Goal: Task Accomplishment & Management: Manage account settings

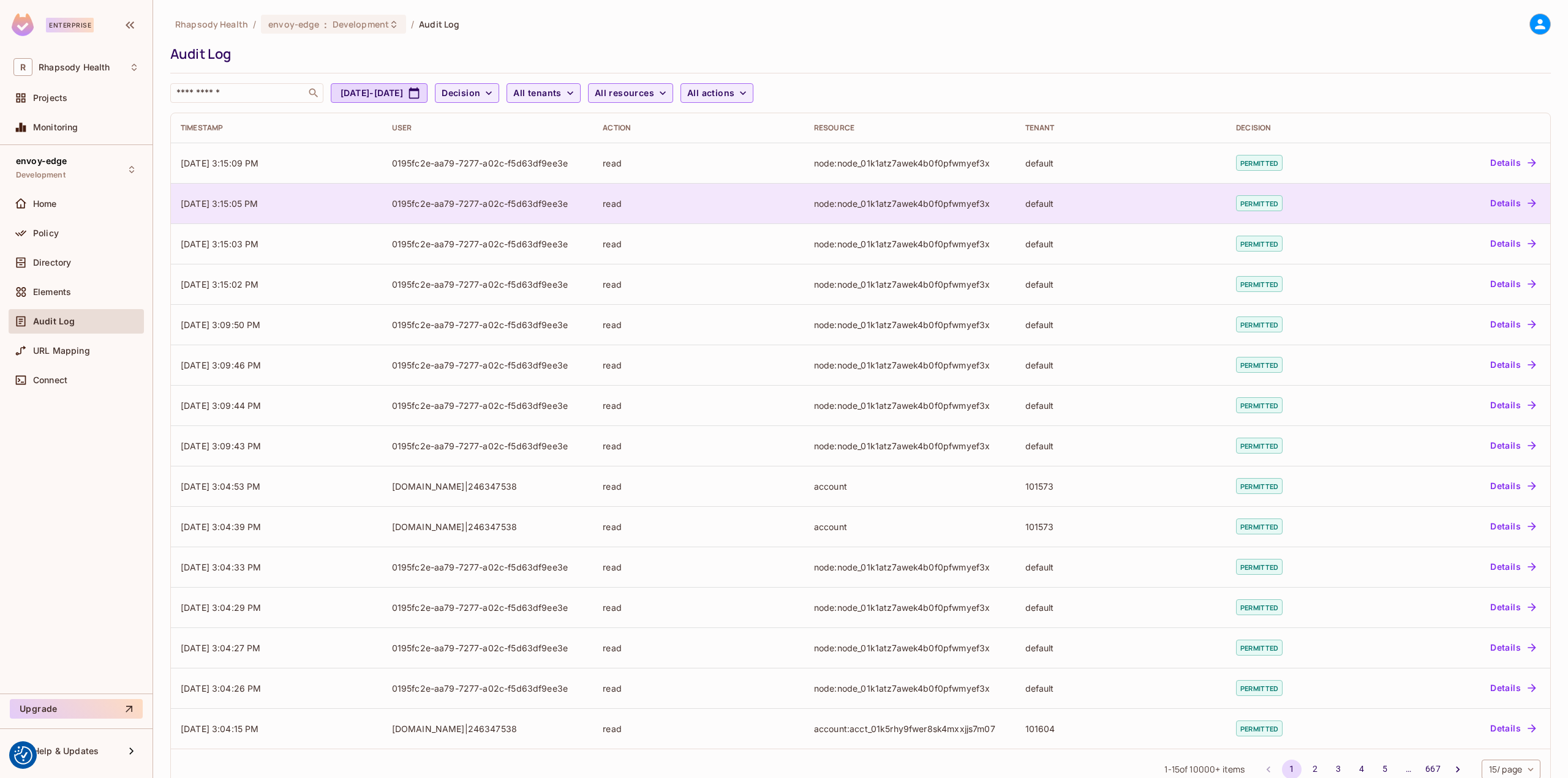
scroll to position [28, 0]
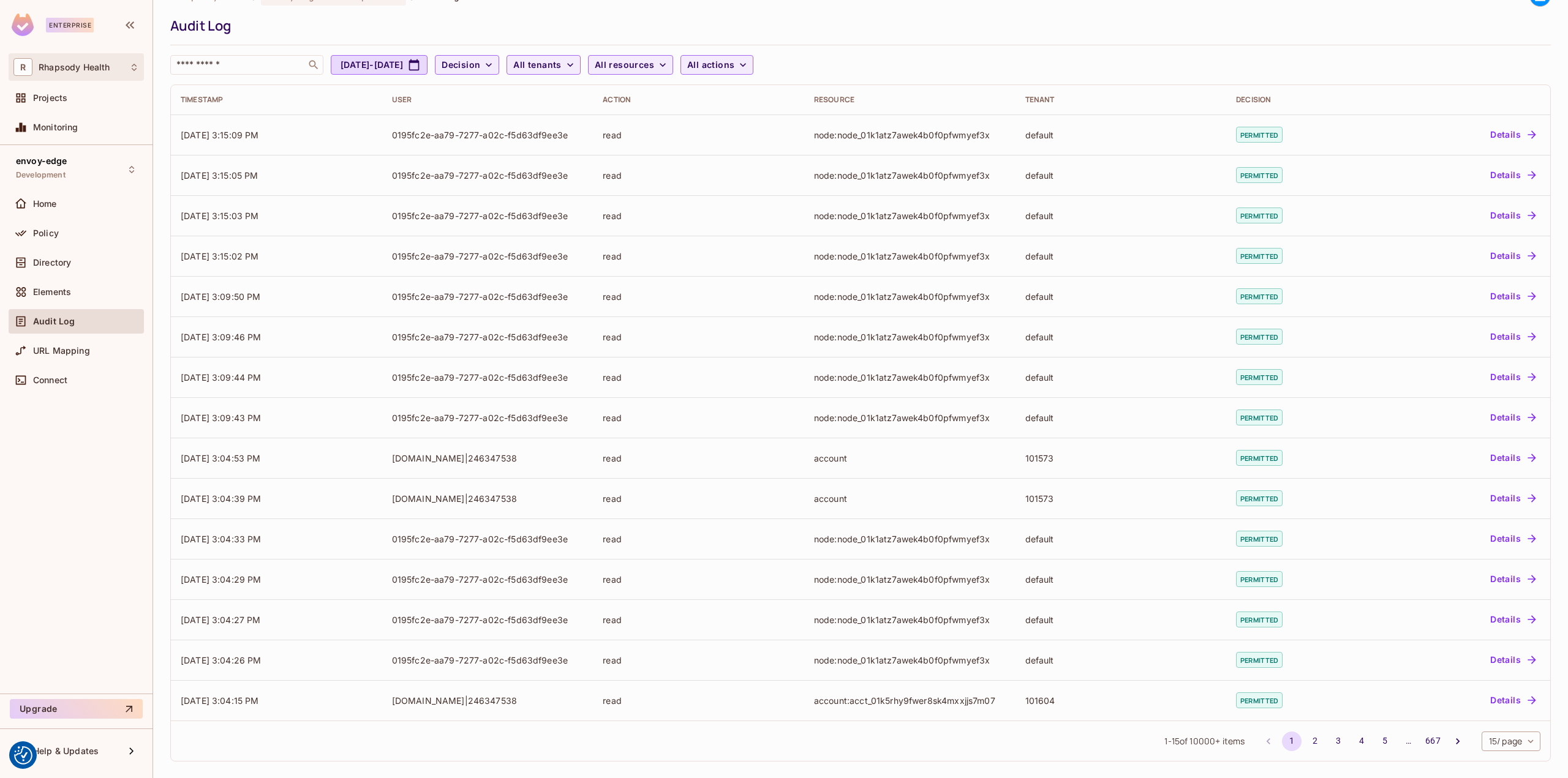
drag, startPoint x: 53, startPoint y: 62, endPoint x: 49, endPoint y: 56, distance: 7.2
click at [49, 56] on div "R Rhapsody Health" at bounding box center [76, 67] width 135 height 28
drag, startPoint x: 111, startPoint y: 328, endPoint x: 85, endPoint y: 210, distance: 120.8
click at [112, 328] on div at bounding box center [784, 389] width 1568 height 778
click at [38, 329] on div "Audit Log" at bounding box center [76, 321] width 135 height 24
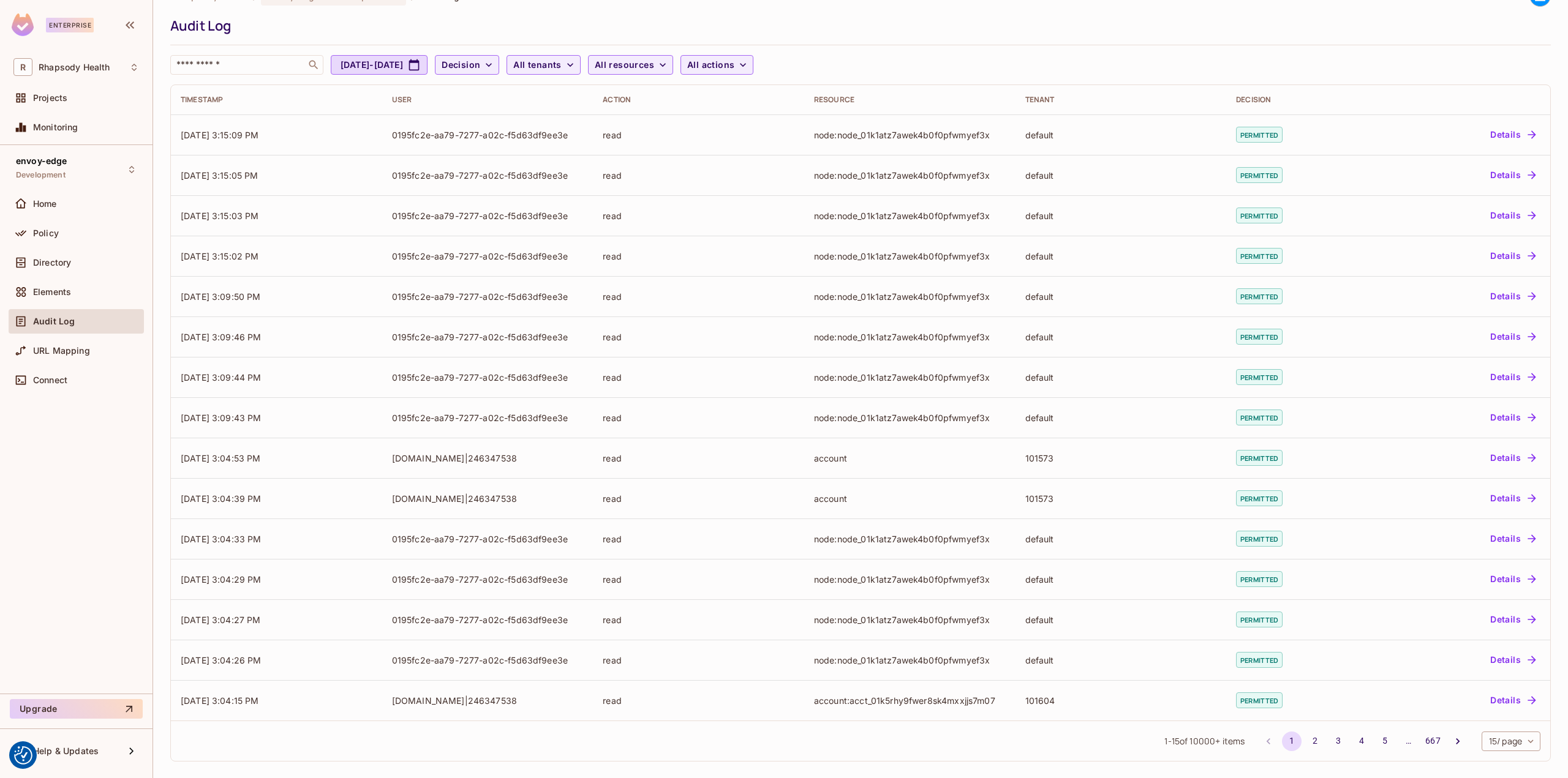
scroll to position [0, 0]
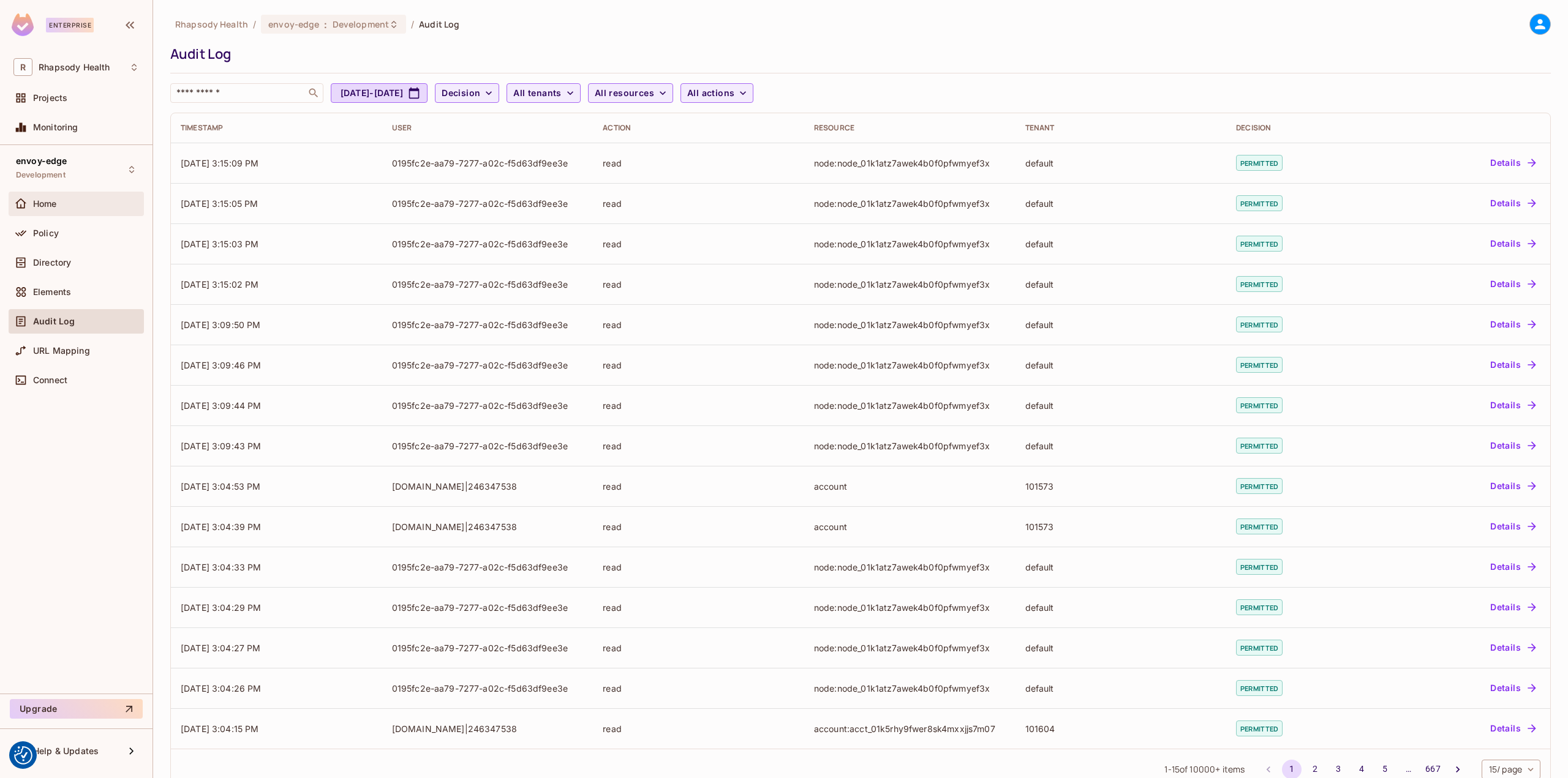
click at [74, 207] on div "Home" at bounding box center [86, 204] width 106 height 10
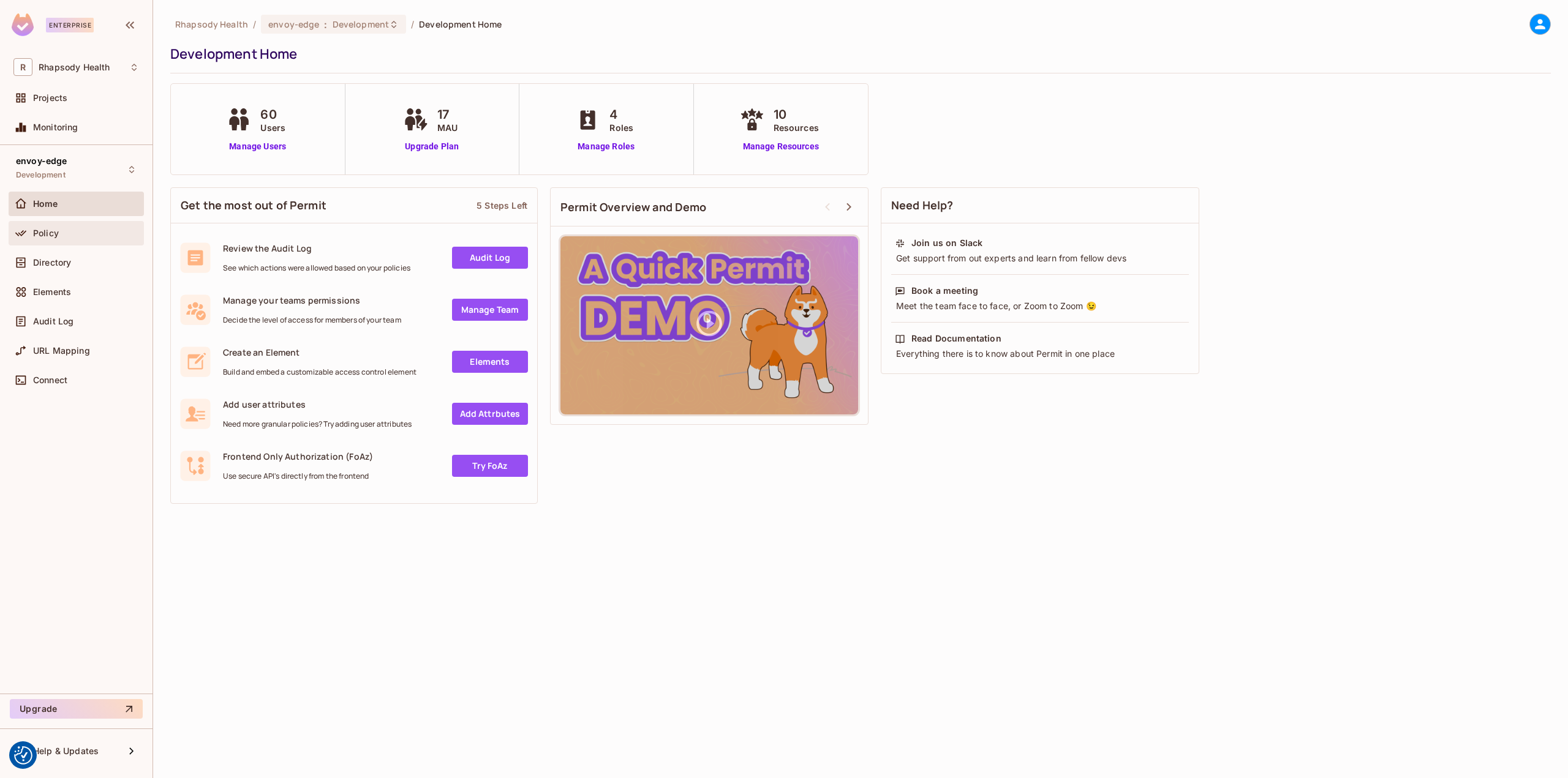
click at [76, 221] on div "Policy" at bounding box center [76, 233] width 135 height 24
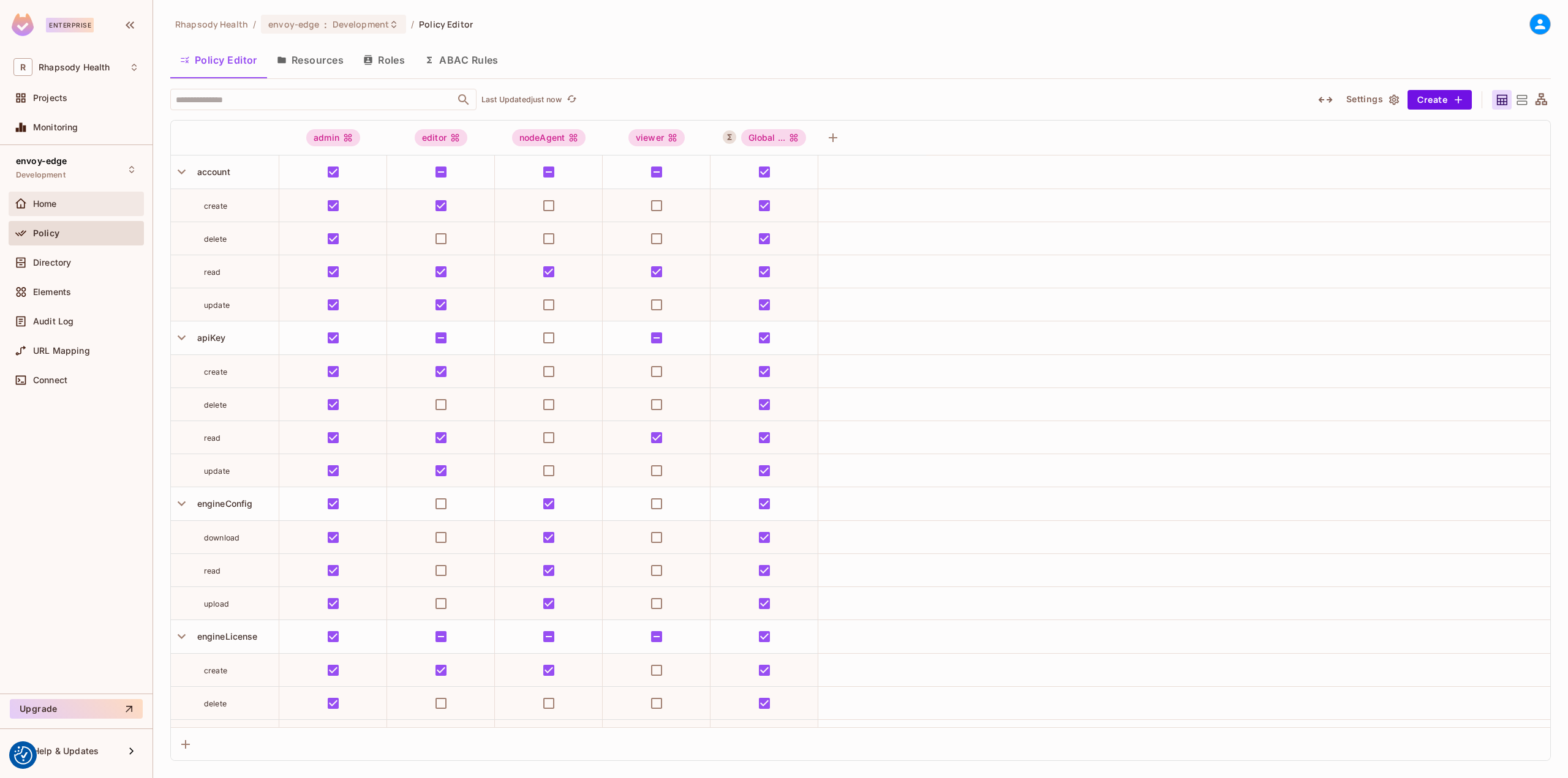
click at [62, 212] on div "Home" at bounding box center [76, 203] width 135 height 24
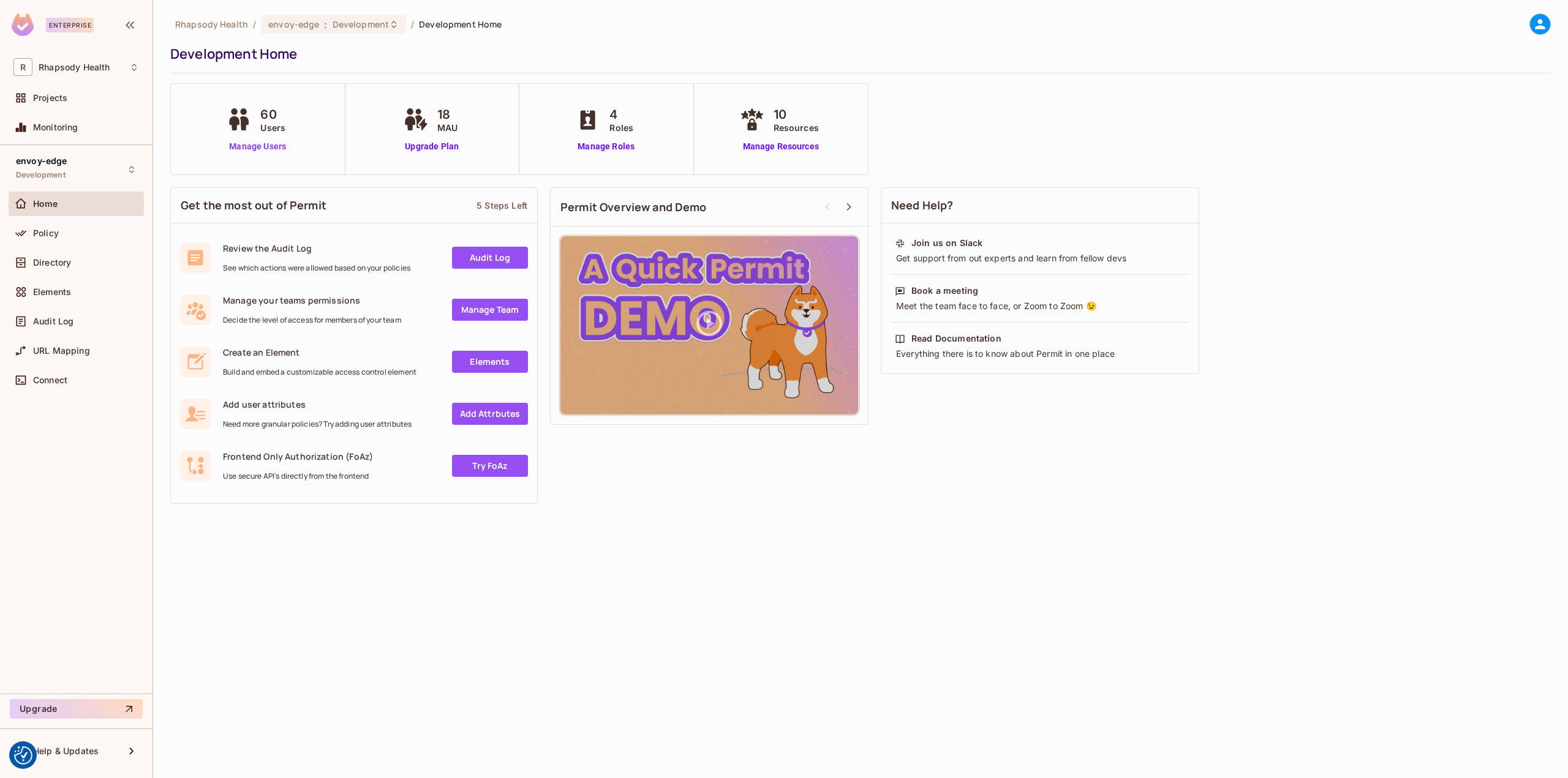
click at [278, 146] on link "Manage Users" at bounding box center [258, 146] width 68 height 13
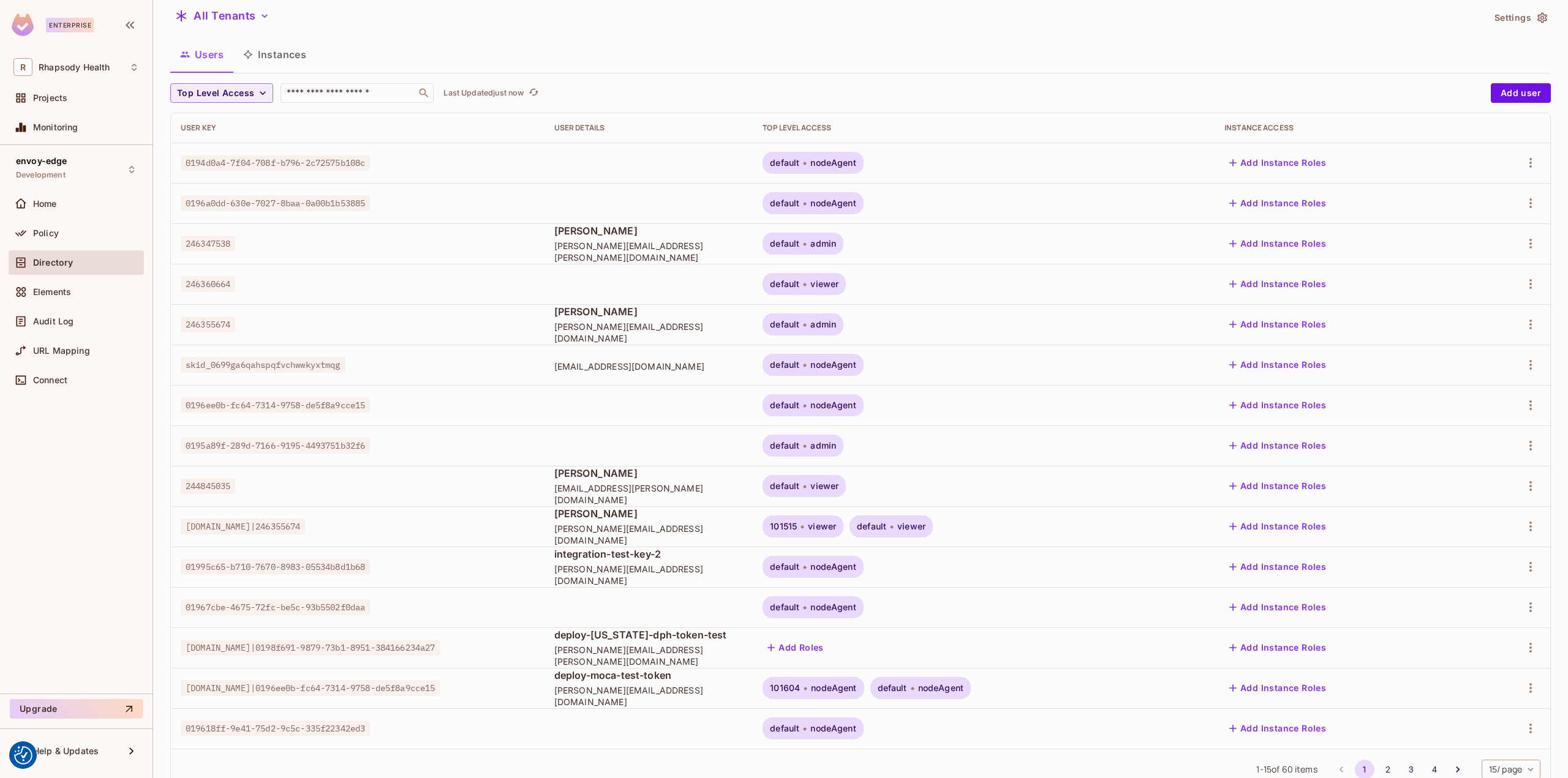
scroll to position [77, 0]
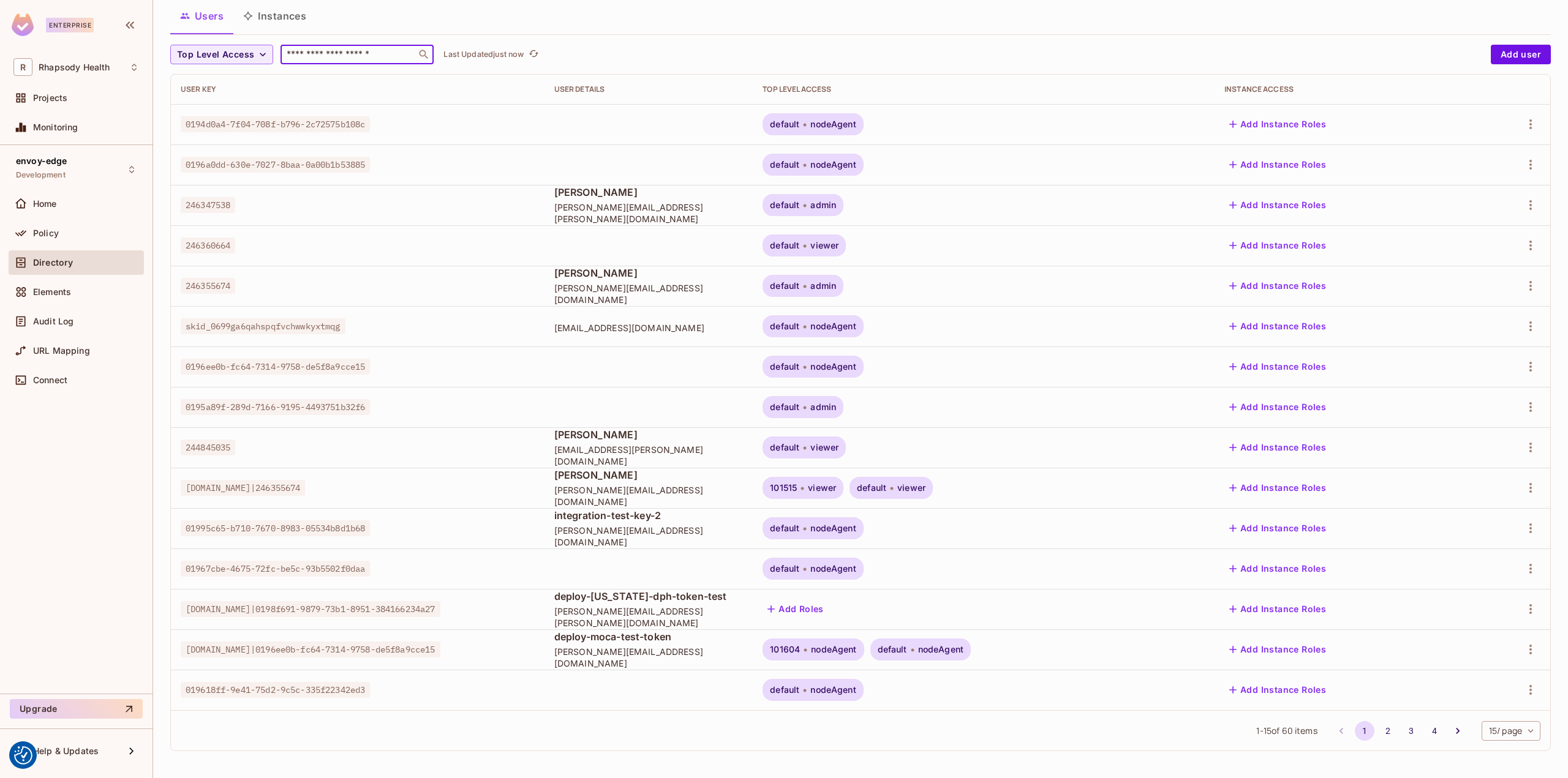
click at [300, 51] on input "text" at bounding box center [348, 54] width 129 height 12
type input "****"
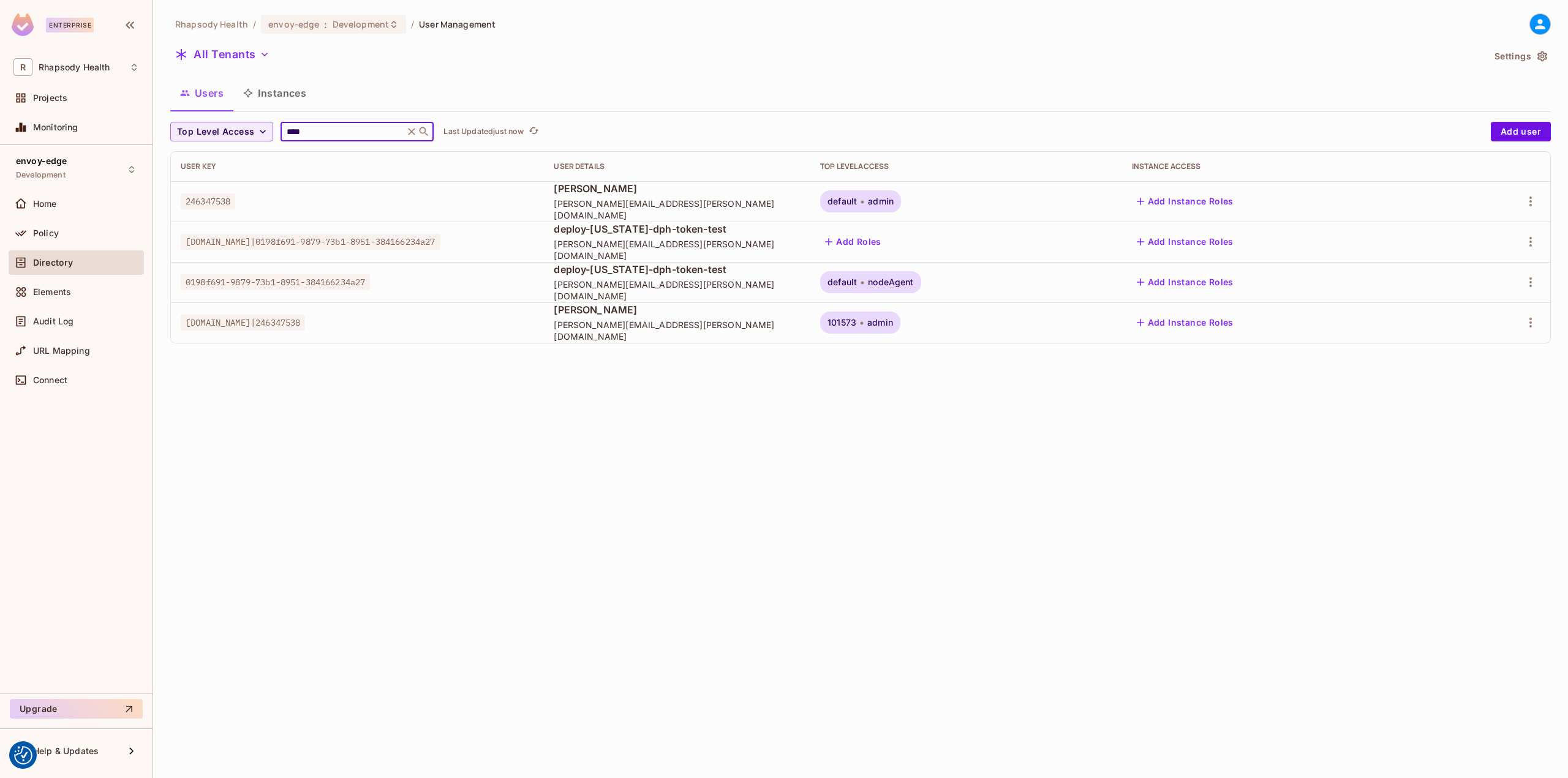
click at [1227, 327] on button "Add Instance Roles" at bounding box center [1185, 322] width 107 height 19
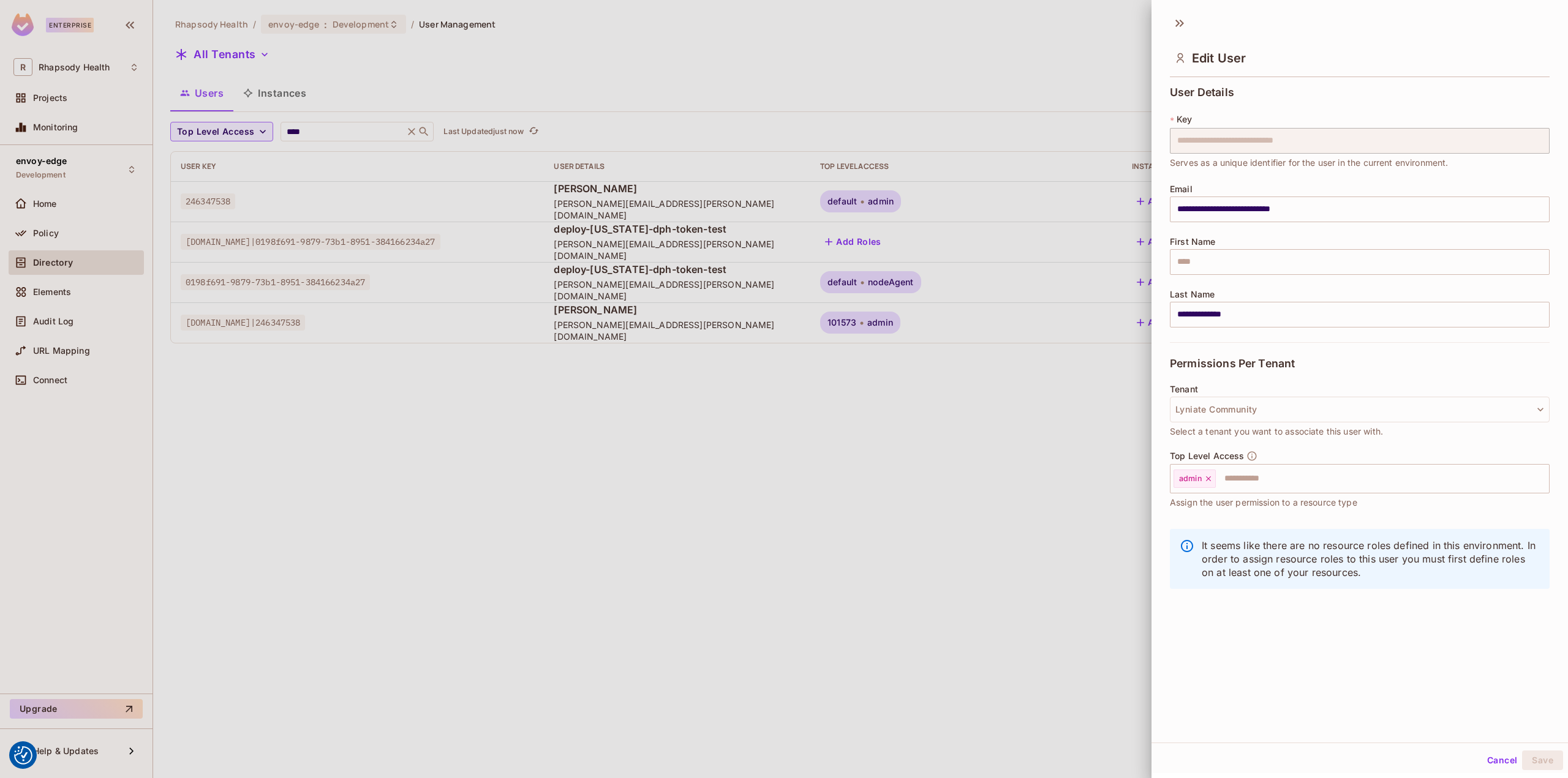
click at [1055, 475] on div at bounding box center [784, 389] width 1568 height 778
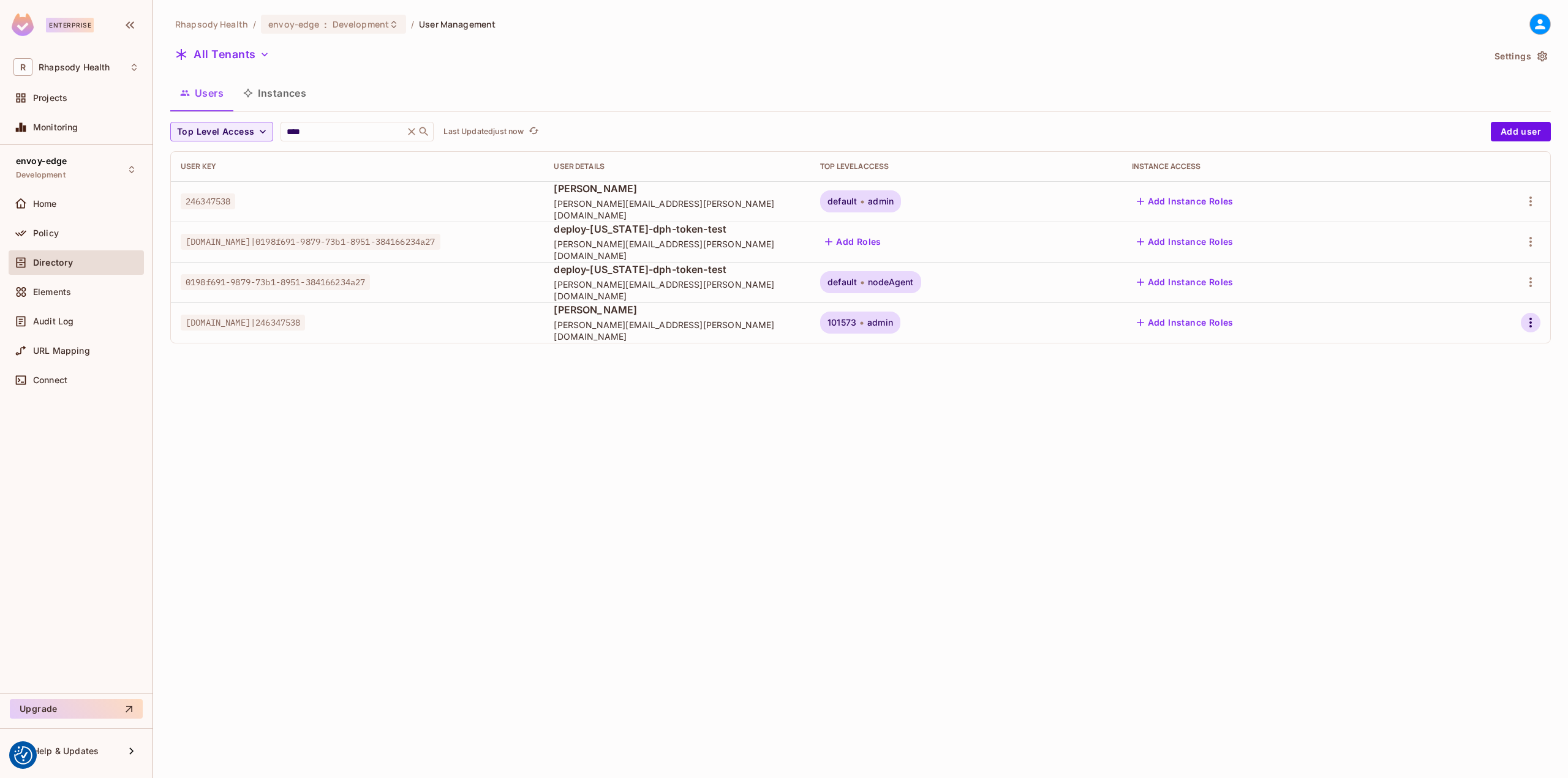
click at [1523, 323] on icon "button" at bounding box center [1530, 322] width 14 height 14
click at [1480, 384] on span "Top Level Roles" at bounding box center [1484, 377] width 74 height 19
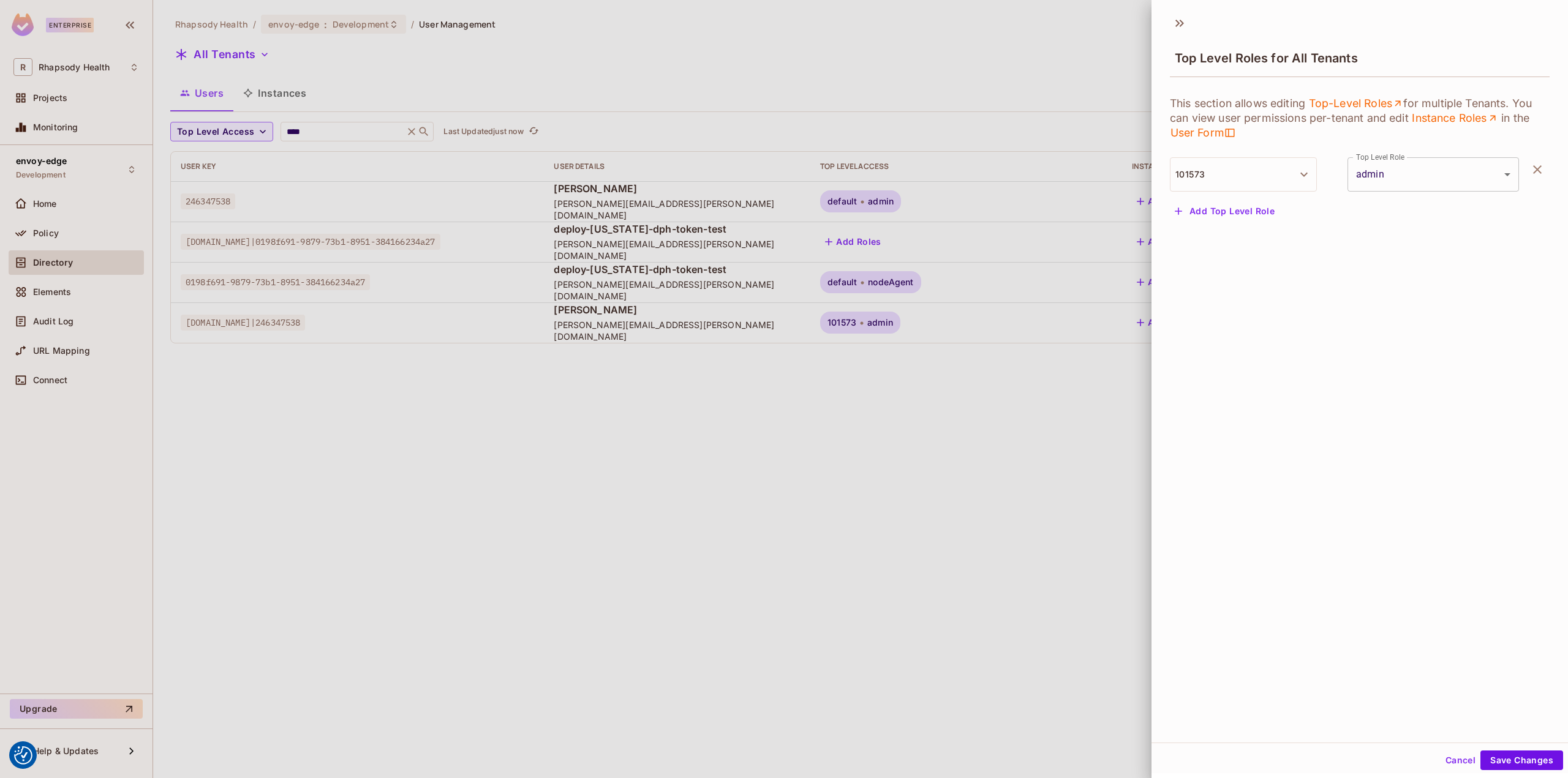
click at [1264, 207] on button "Add Top Level Role" at bounding box center [1224, 211] width 110 height 19
click at [1261, 208] on button "Tenant" at bounding box center [1243, 219] width 147 height 35
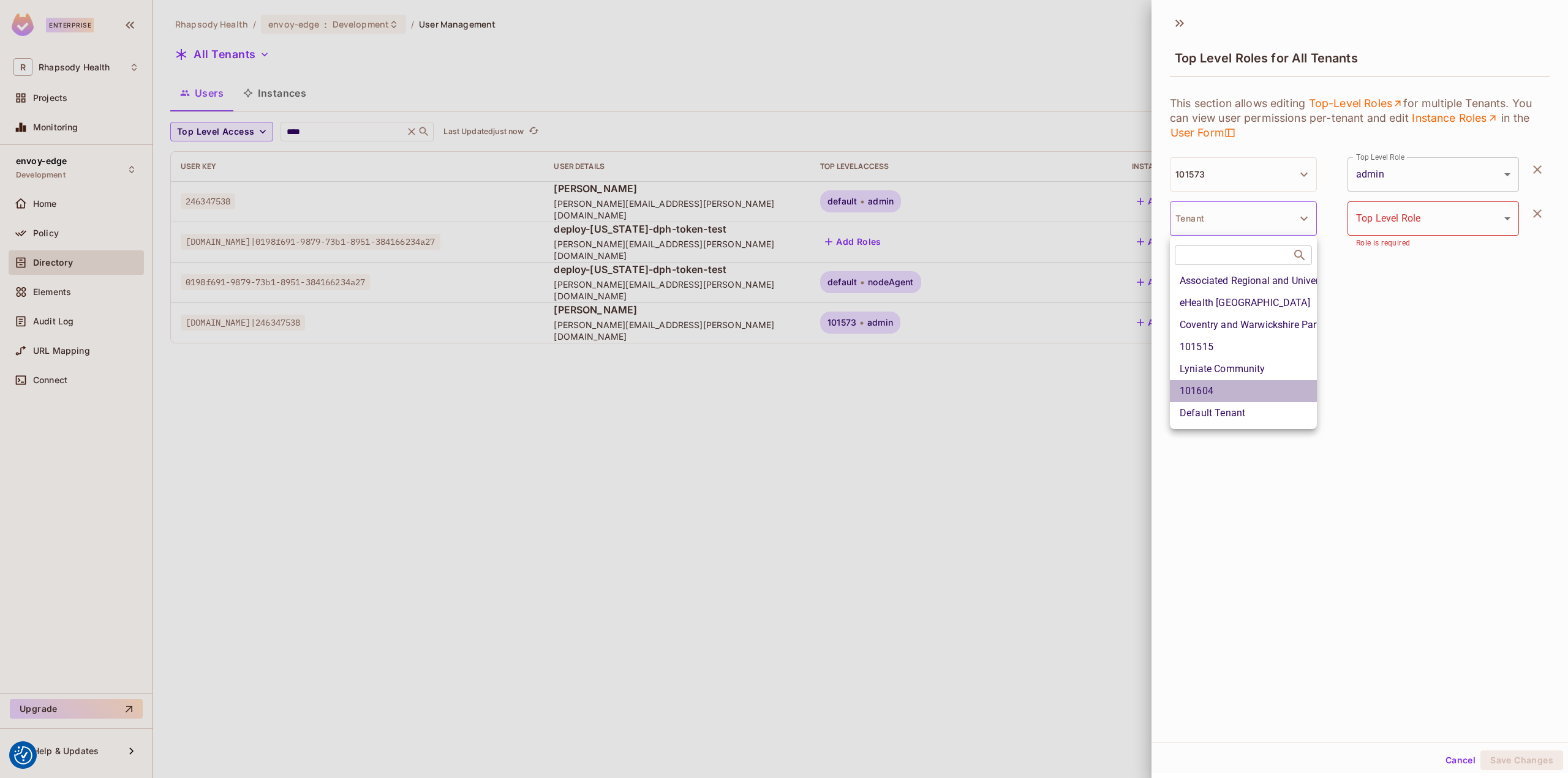
click at [1260, 396] on li "101604" at bounding box center [1243, 391] width 147 height 22
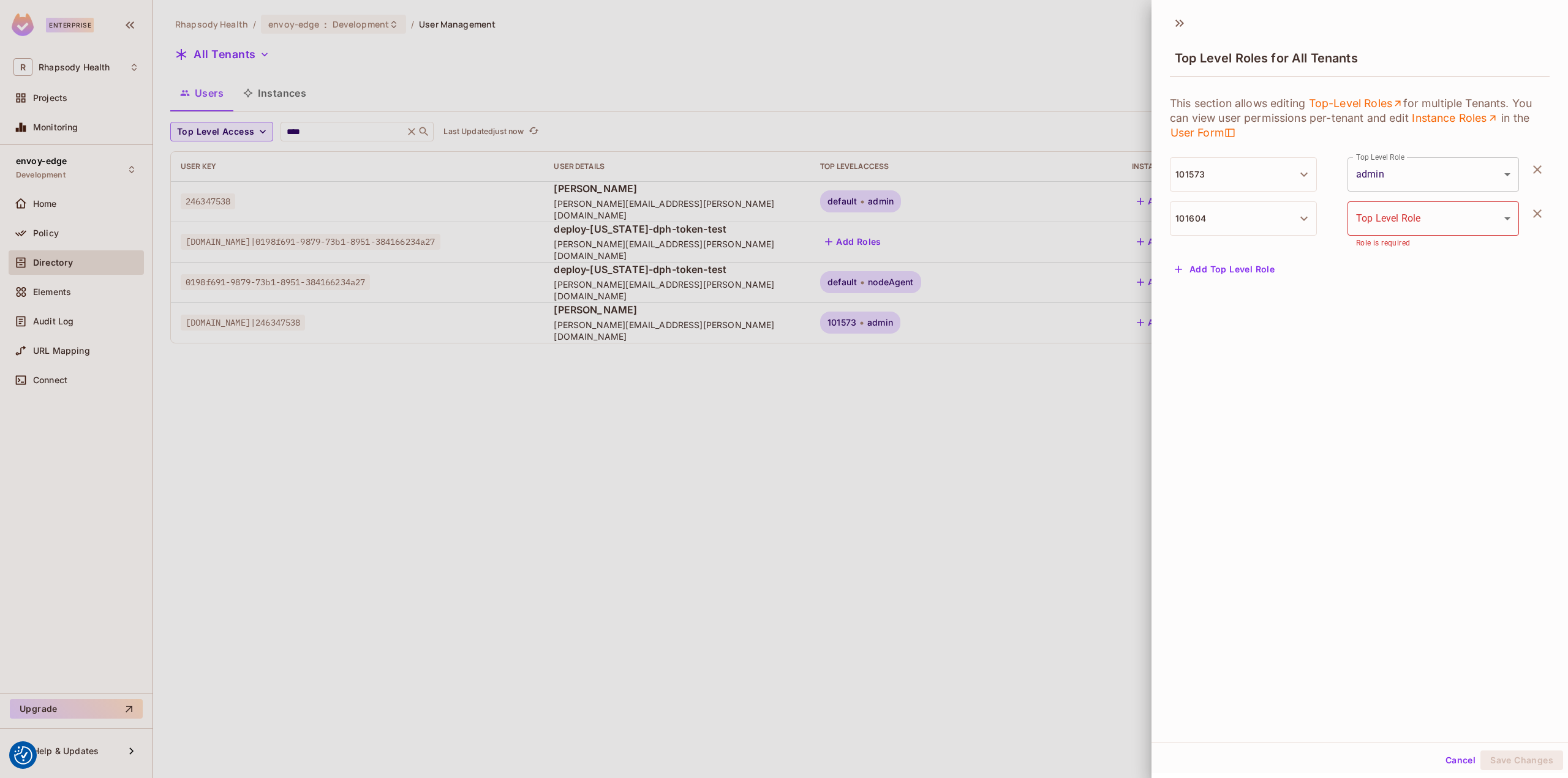
click at [1405, 230] on body "We use cookies to enhance your browsing experience, serve personalized ads or c…" at bounding box center [784, 389] width 1568 height 778
click at [1391, 269] on li "viewer" at bounding box center [1419, 273] width 162 height 22
type input "******"
click at [1522, 762] on button "Save Changes" at bounding box center [1522, 760] width 83 height 19
